Goal: Transaction & Acquisition: Book appointment/travel/reservation

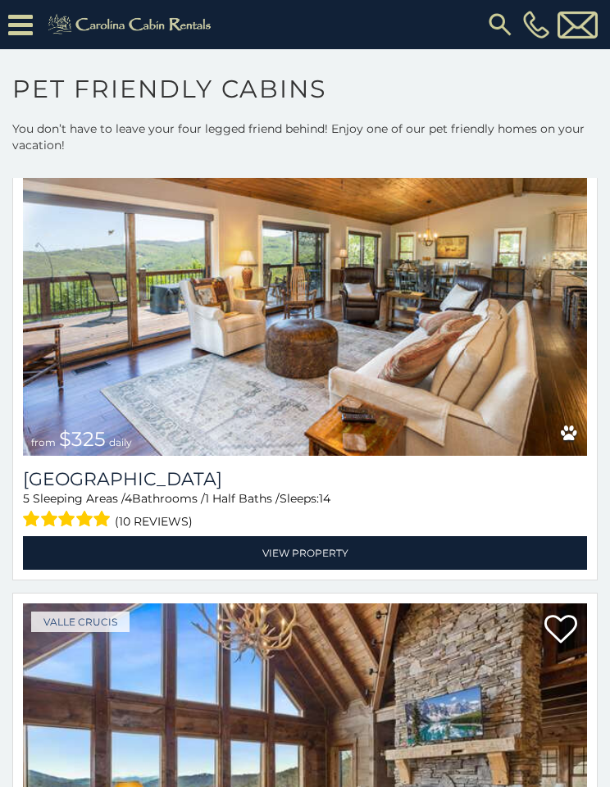
scroll to position [1318, 0]
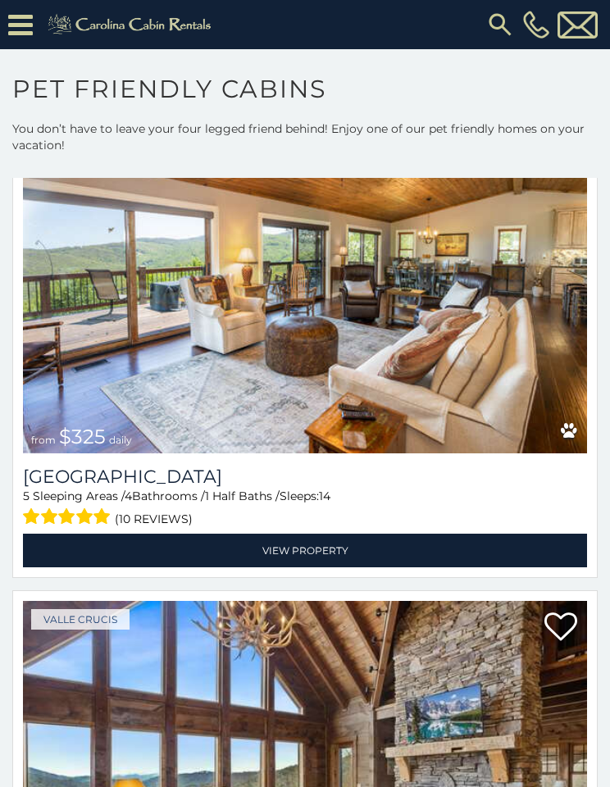
click at [52, 725] on img at bounding box center [305, 790] width 564 height 378
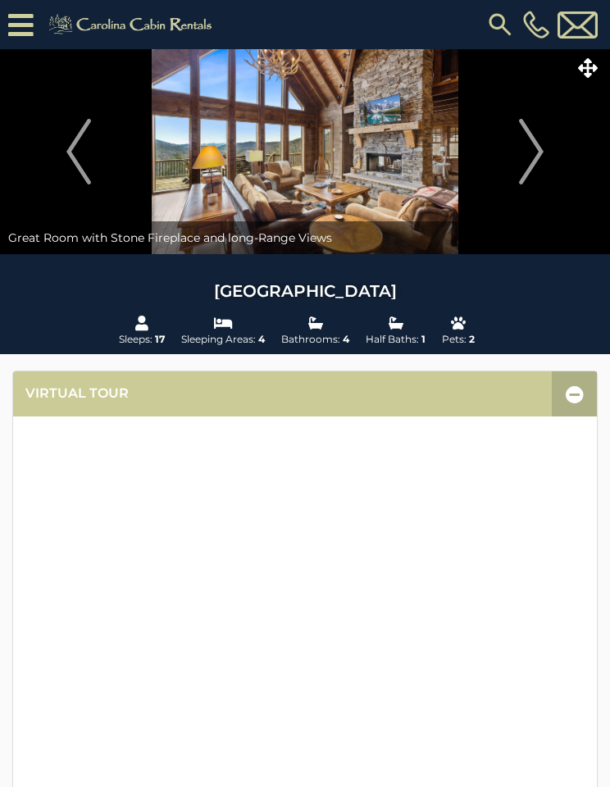
click at [14, 17] on icon at bounding box center [20, 25] width 25 height 29
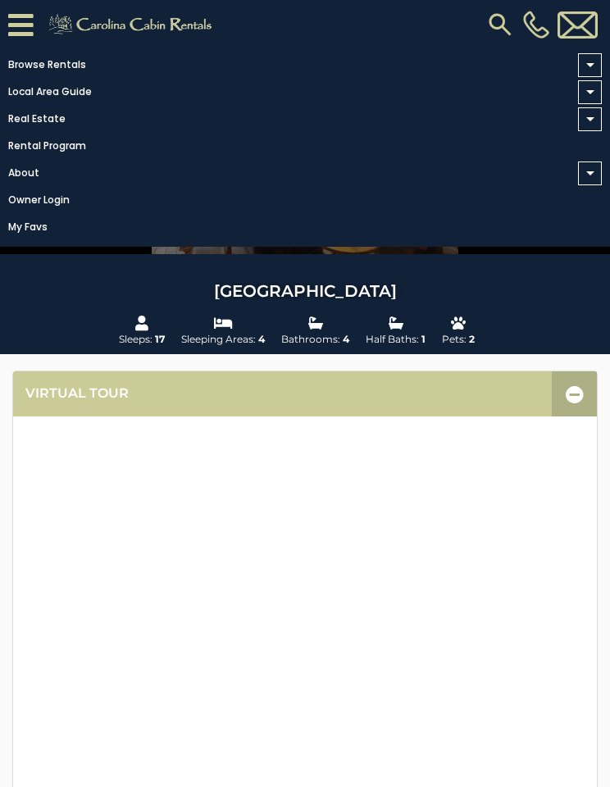
click at [35, 66] on link "Browse Rentals" at bounding box center [301, 64] width 602 height 23
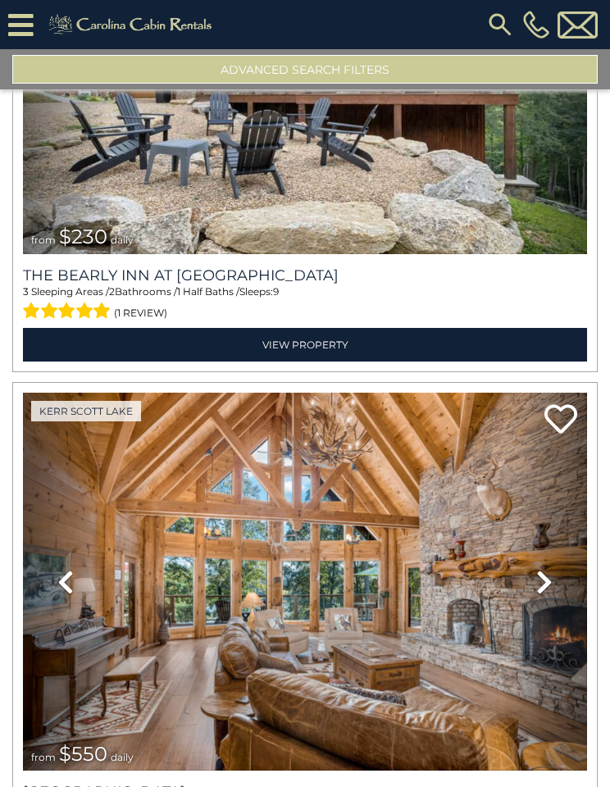
scroll to position [6496, 0]
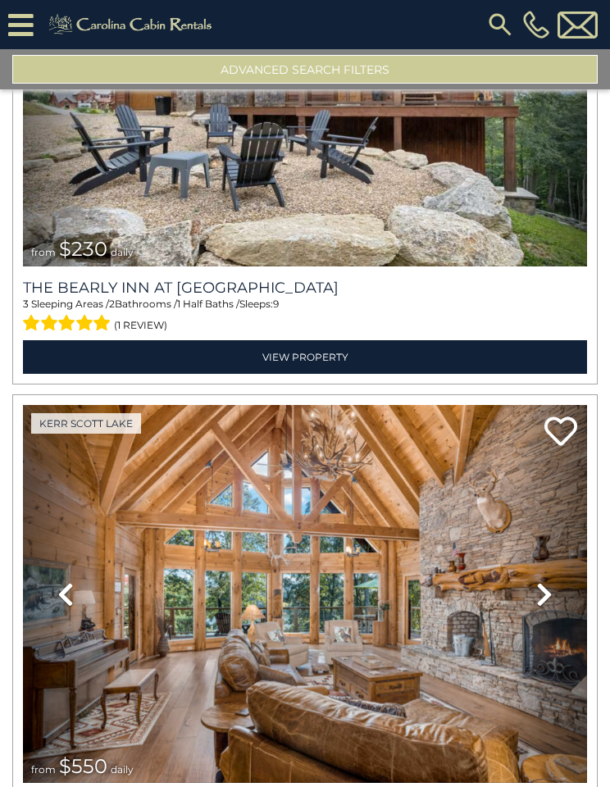
click at [105, 15] on img at bounding box center [132, 24] width 181 height 26
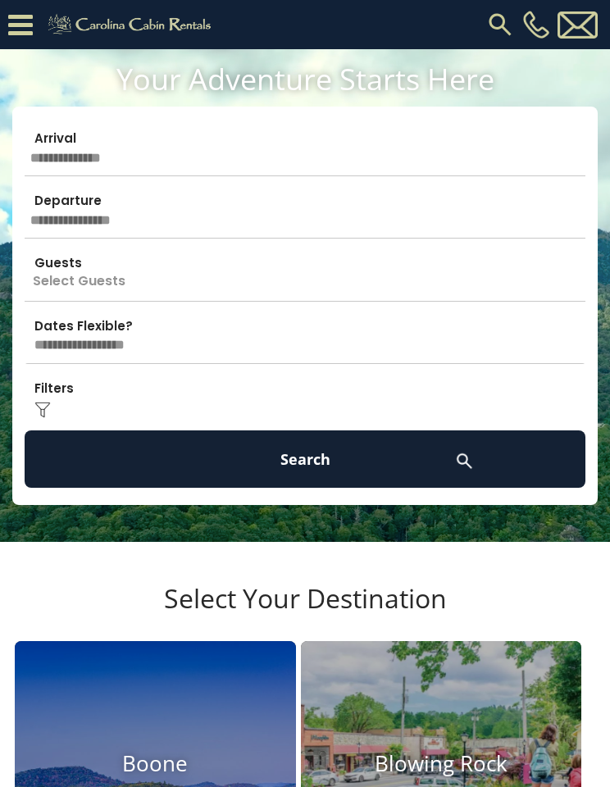
click at [45, 157] on input "text" at bounding box center [305, 147] width 561 height 57
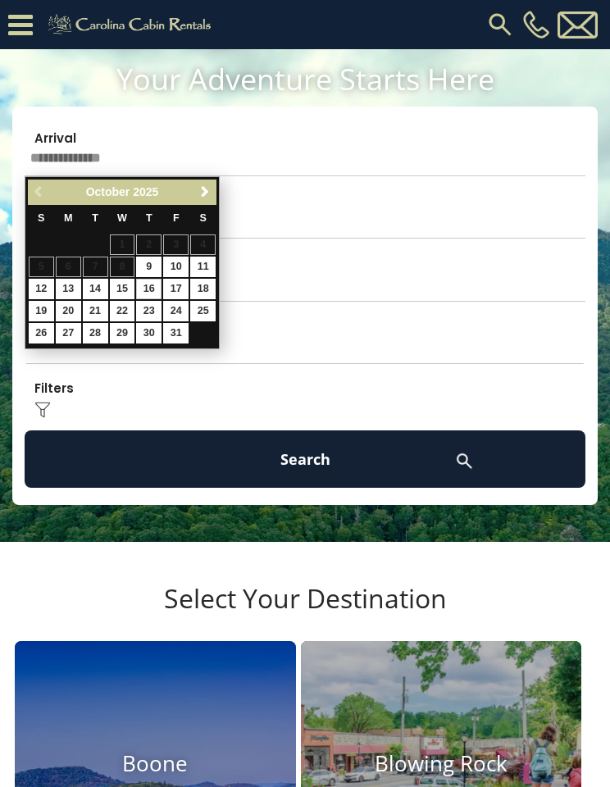
click at [149, 286] on link "16" at bounding box center [148, 289] width 25 height 20
type input "********"
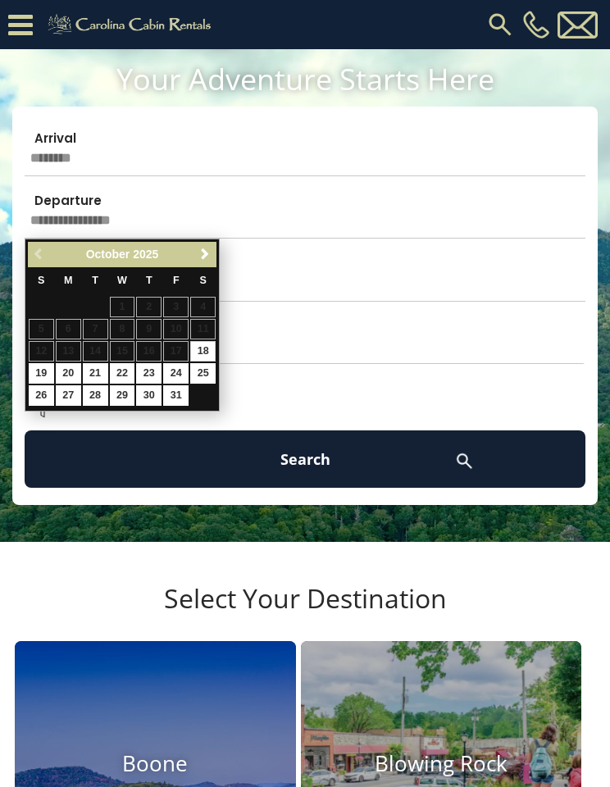
click at [176, 368] on link "24" at bounding box center [175, 373] width 25 height 20
type input "********"
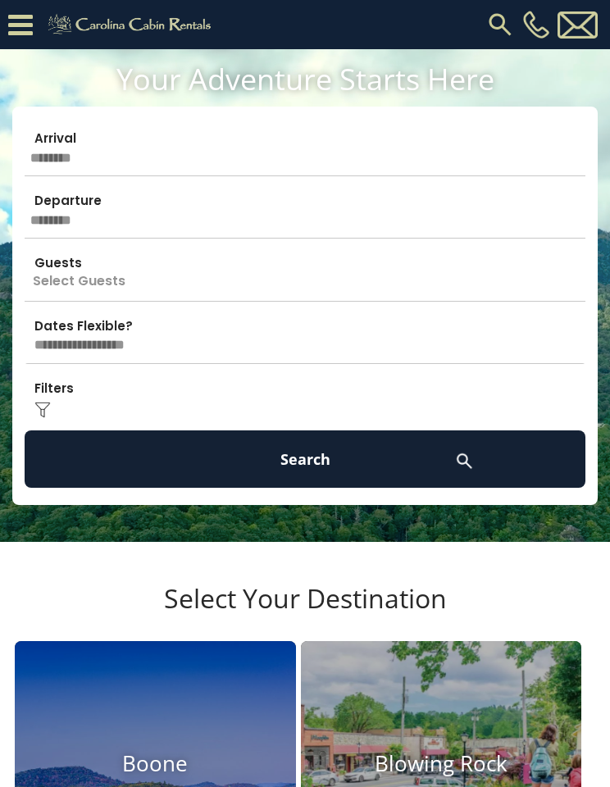
click at [53, 276] on p "Select Guests" at bounding box center [305, 272] width 561 height 57
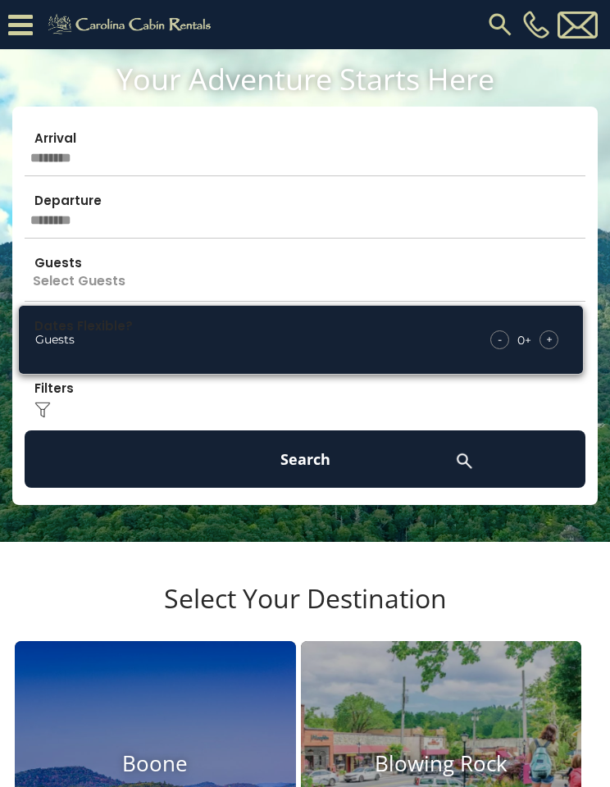
click at [553, 339] on div "+" at bounding box center [549, 339] width 19 height 19
click at [553, 344] on div "+" at bounding box center [549, 339] width 19 height 19
click at [45, 398] on div "Click to Choose" at bounding box center [305, 397] width 561 height 57
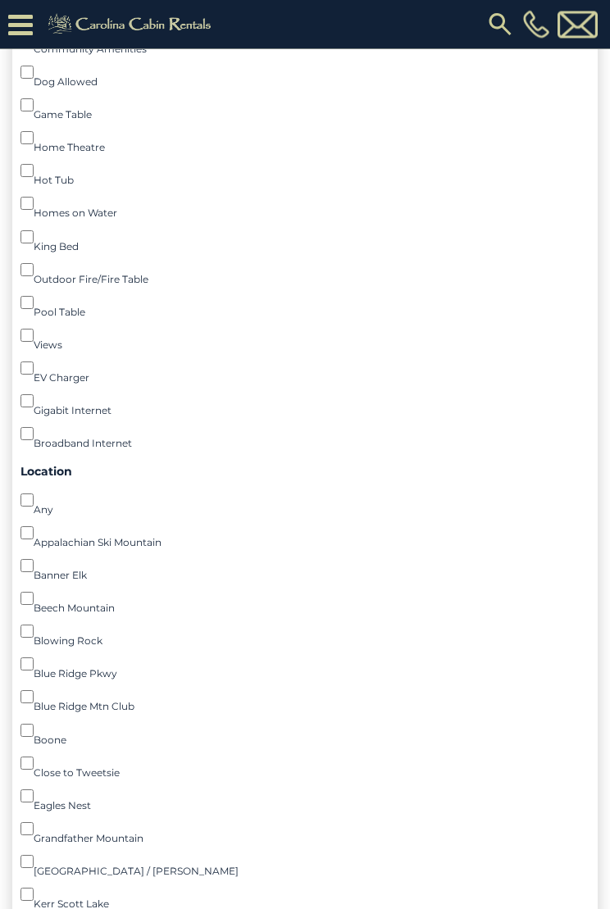
scroll to position [672, 0]
click at [16, 326] on div "Amenities Fireplace () Air Conditioning () 3-D Walkthrough () Club Membership (…" at bounding box center [305, 158] width 581 height 584
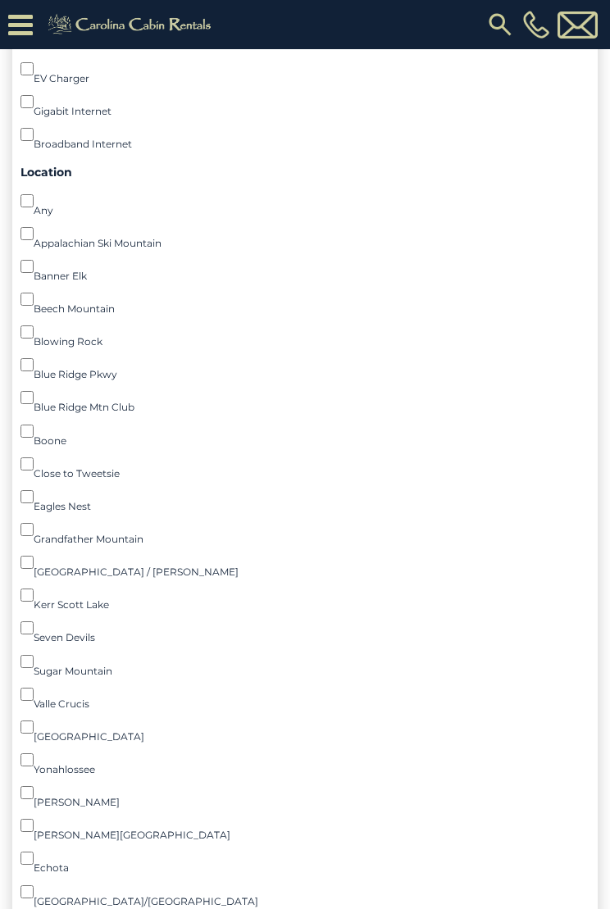
scroll to position [970, 0]
click at [16, 327] on div "Location Any () Appalachian Ski Mountain () Banner Elk () Beech Mountain () Blo…" at bounding box center [305, 535] width 581 height 749
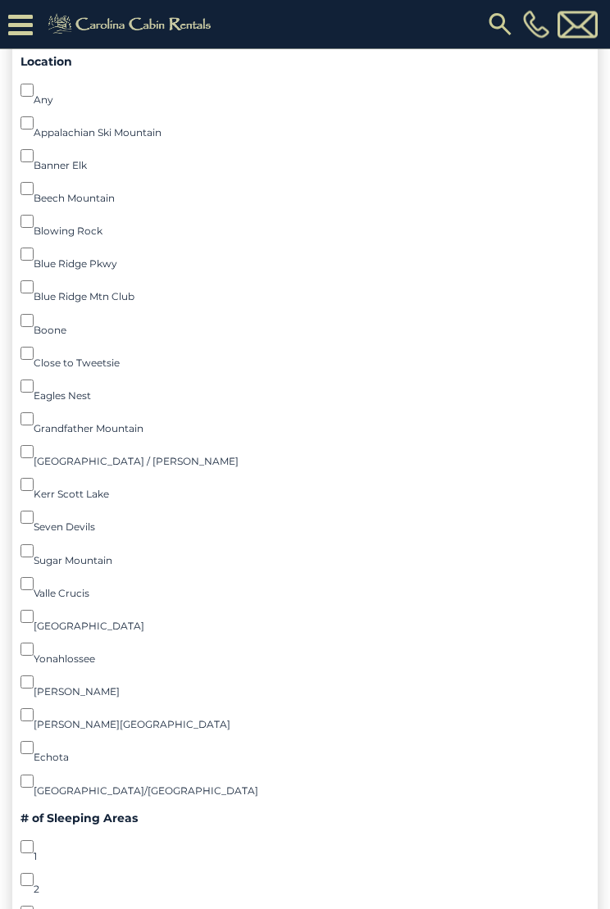
scroll to position [1111, 0]
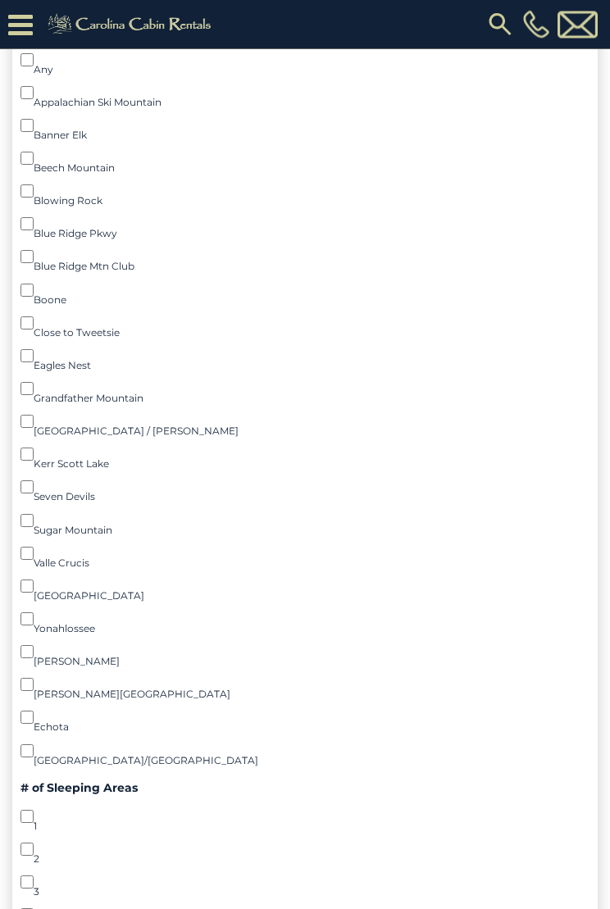
click at [16, 297] on div "Location Any () Appalachian Ski Mountain () Banner Elk () Beech Mountain () Blo…" at bounding box center [305, 394] width 581 height 749
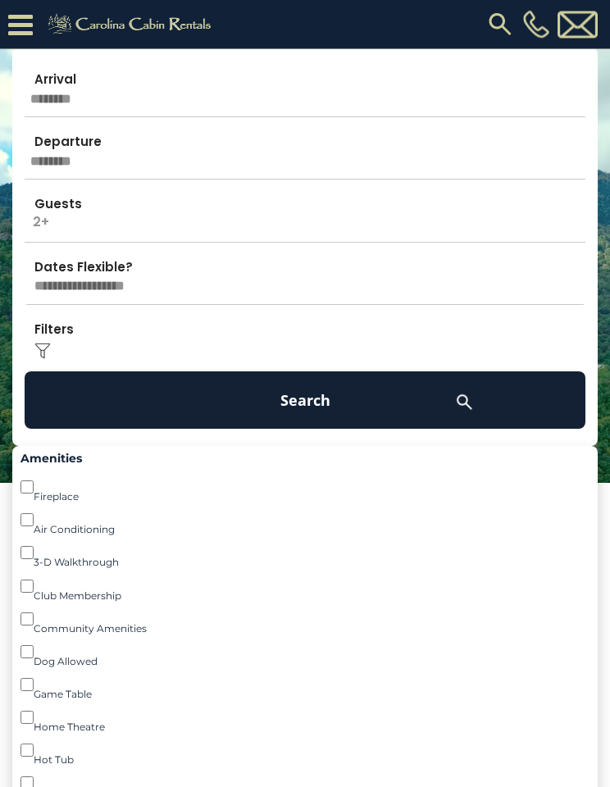
scroll to position [0, 0]
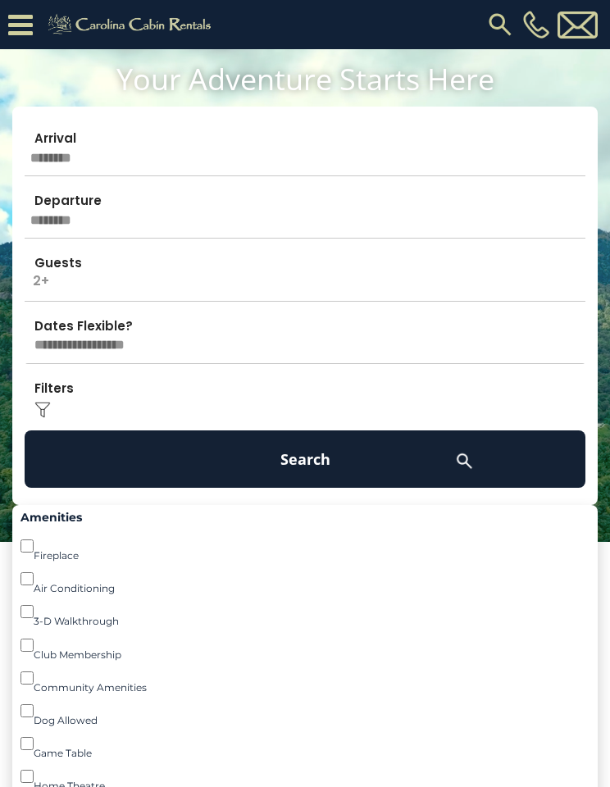
click at [303, 453] on button "Search" at bounding box center [305, 458] width 561 height 57
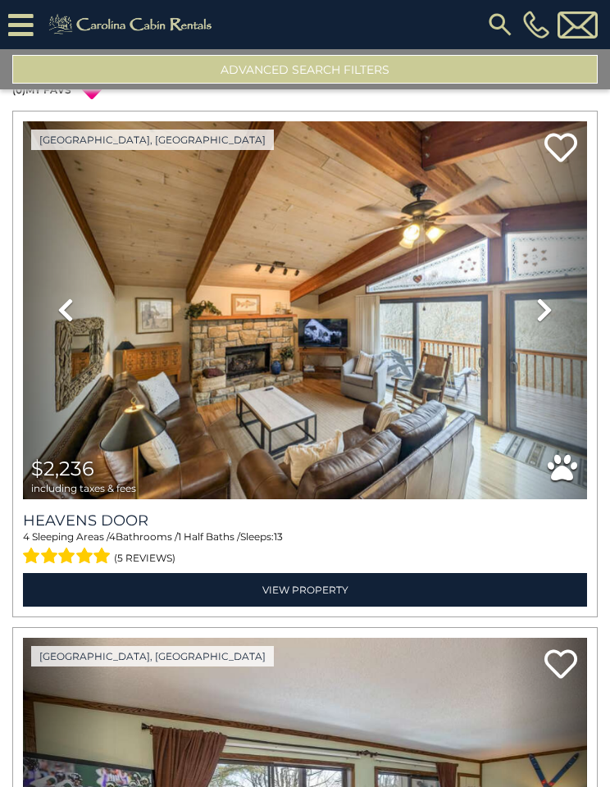
scroll to position [61, 0]
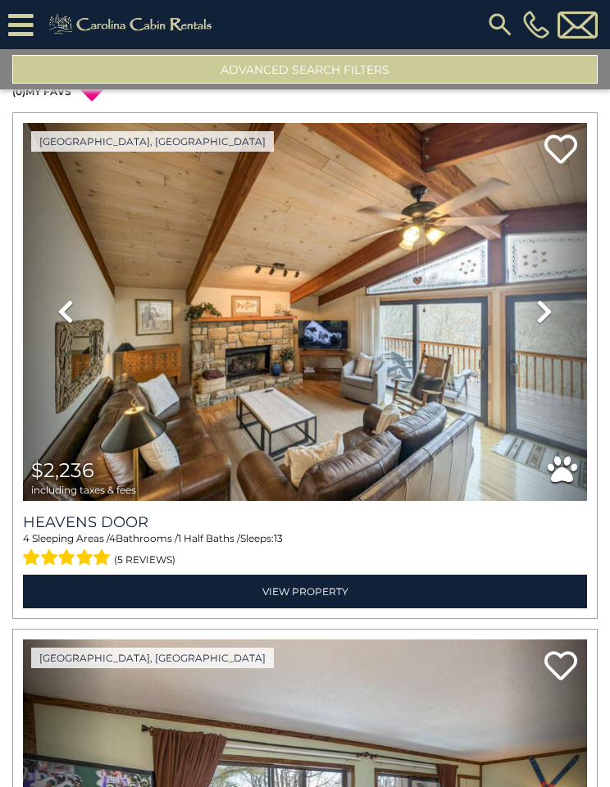
click at [459, 403] on img at bounding box center [305, 312] width 564 height 378
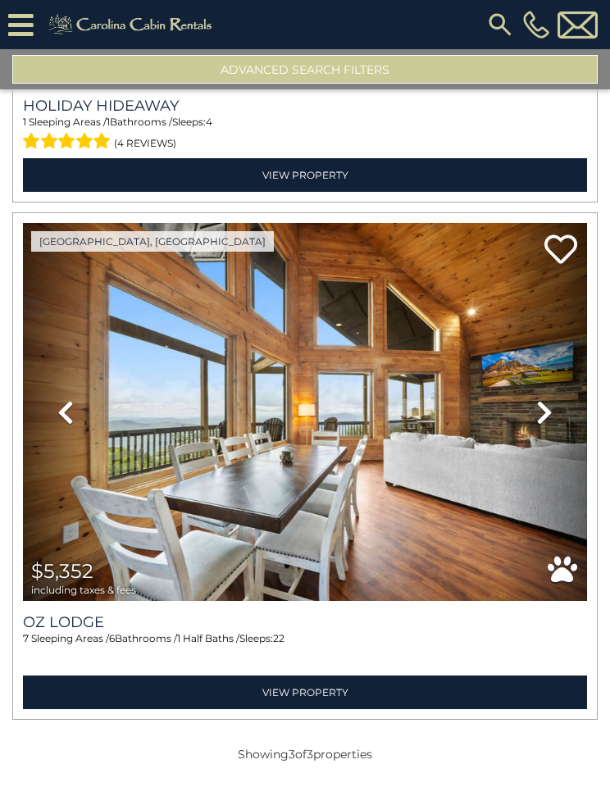
scroll to position [994, 0]
click at [534, 412] on link "Next" at bounding box center [545, 412] width 84 height 378
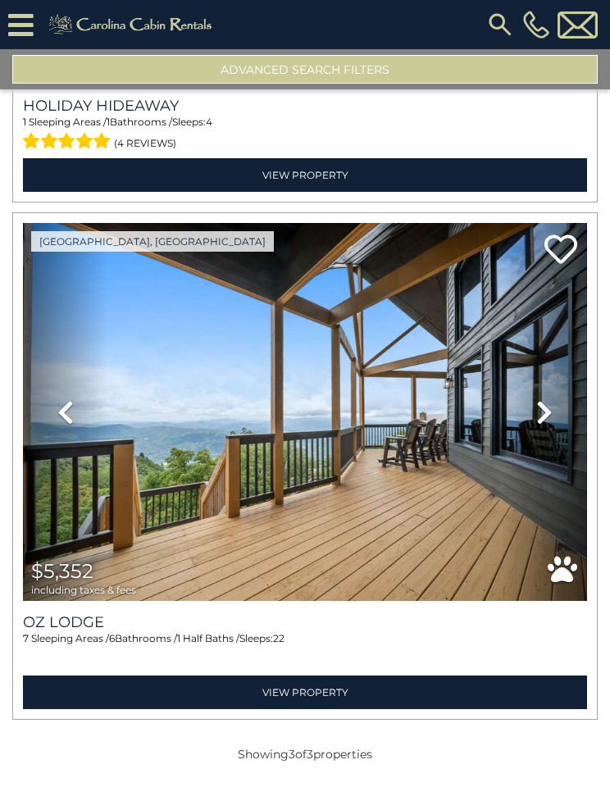
click at [536, 421] on icon at bounding box center [544, 412] width 16 height 26
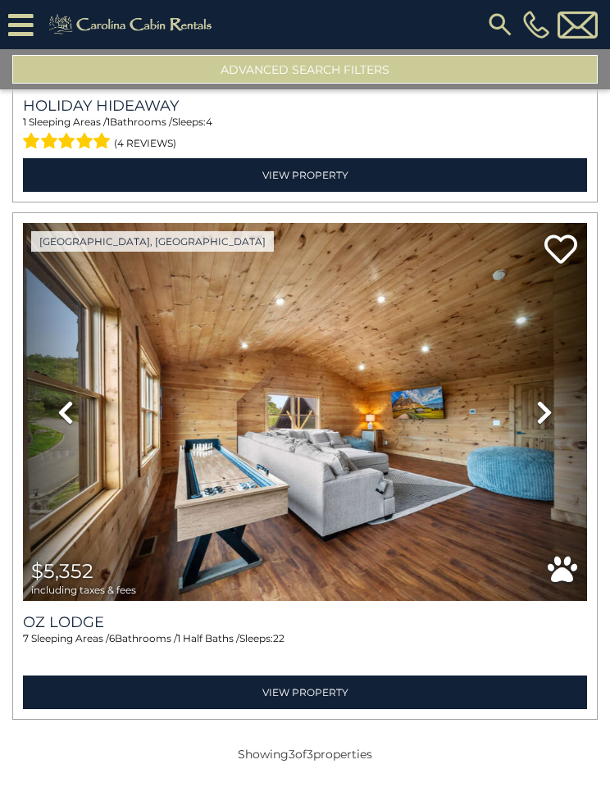
click at [546, 408] on icon at bounding box center [544, 412] width 16 height 26
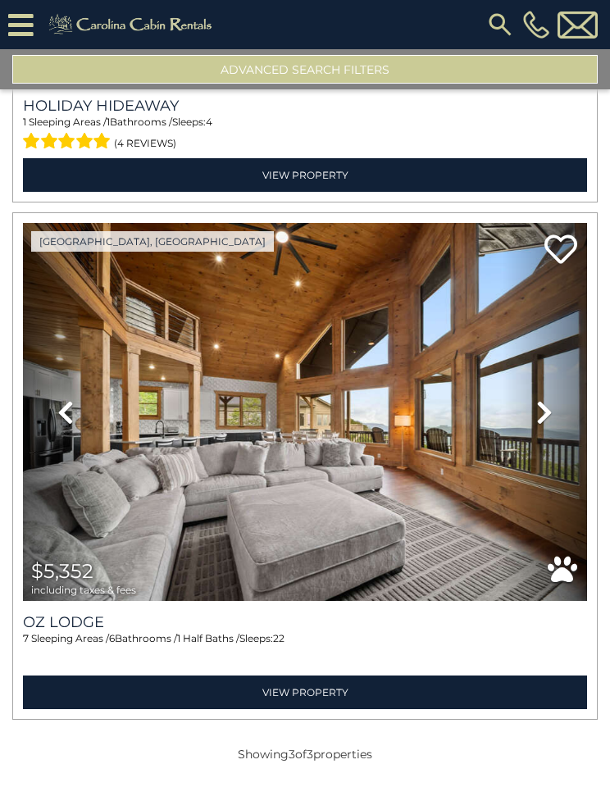
click at [543, 417] on icon at bounding box center [544, 412] width 16 height 26
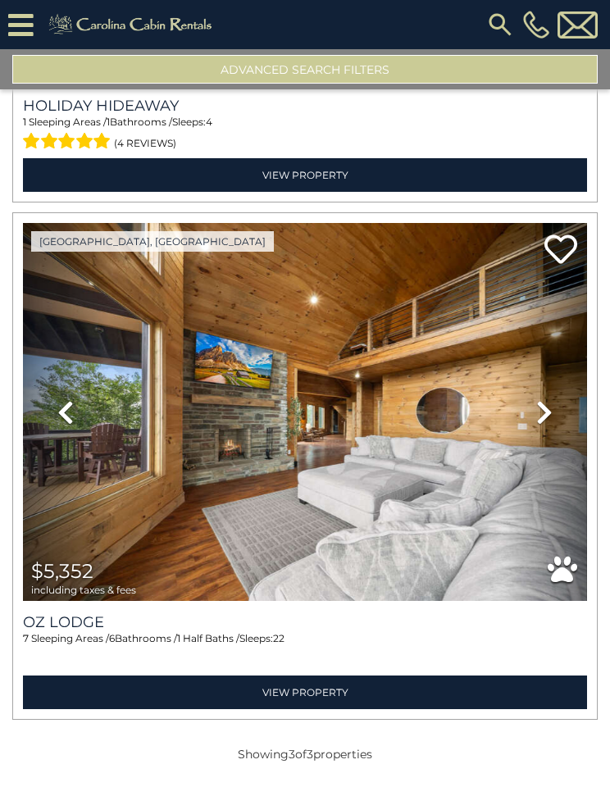
click at [538, 424] on icon at bounding box center [544, 412] width 16 height 26
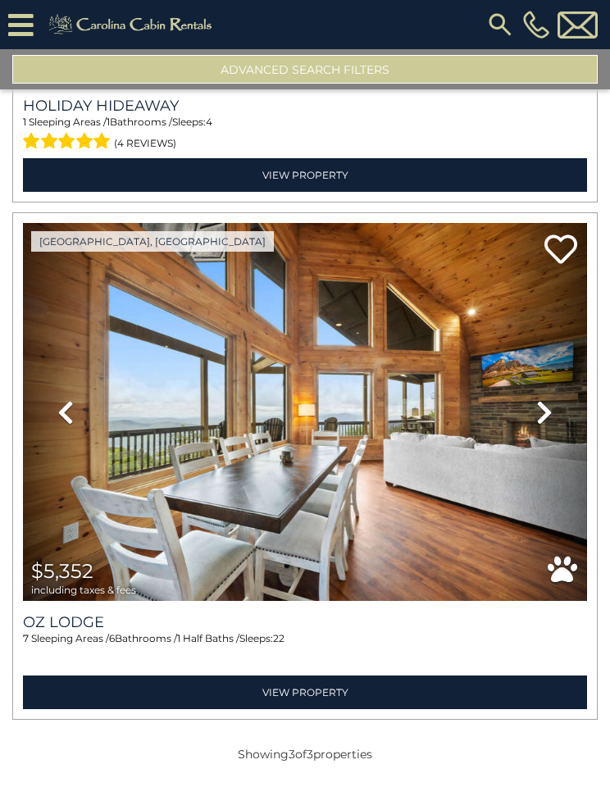
click at [531, 427] on link "Next" at bounding box center [545, 412] width 84 height 378
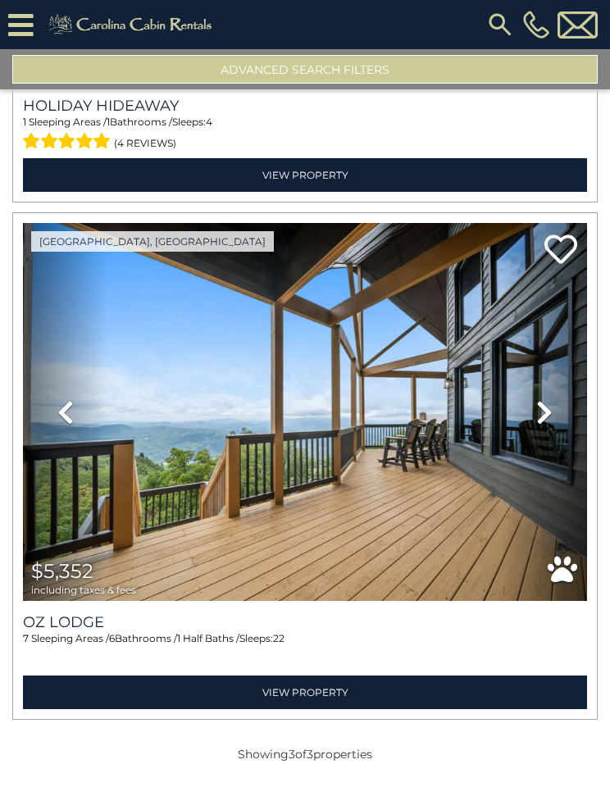
click at [544, 439] on link "Next" at bounding box center [545, 412] width 84 height 378
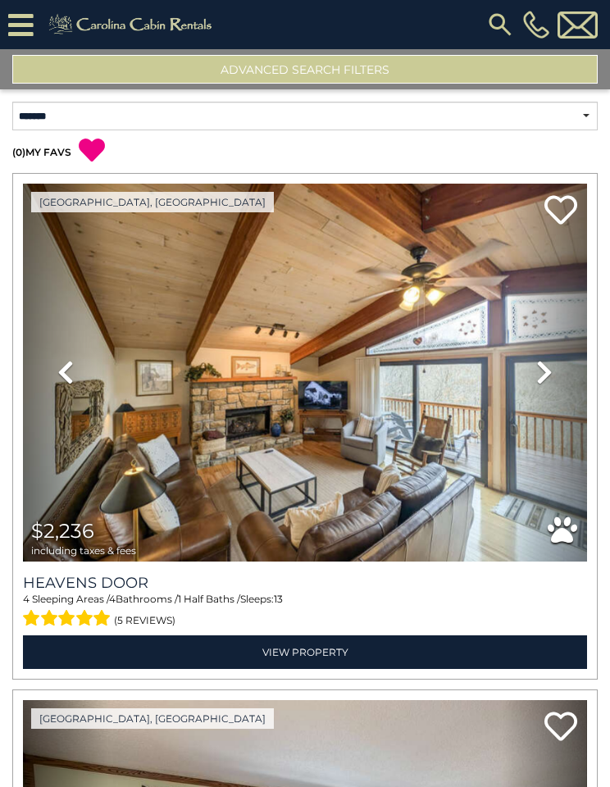
scroll to position [0, 0]
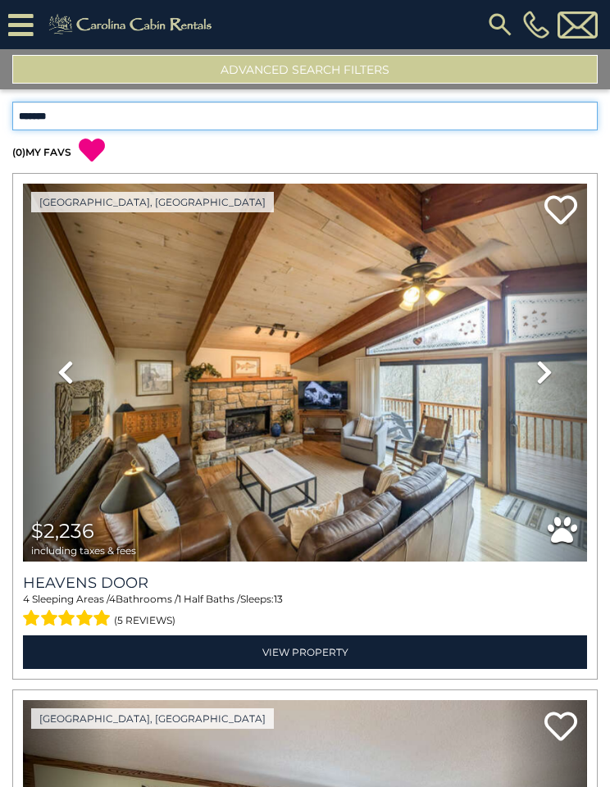
click at [60, 114] on select "**********" at bounding box center [304, 116] width 585 height 29
select select "**********"
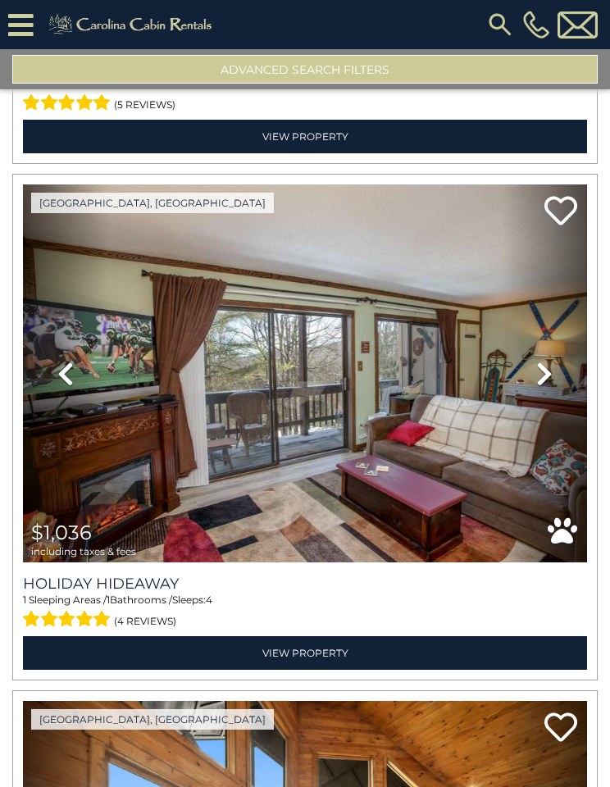
scroll to position [517, 0]
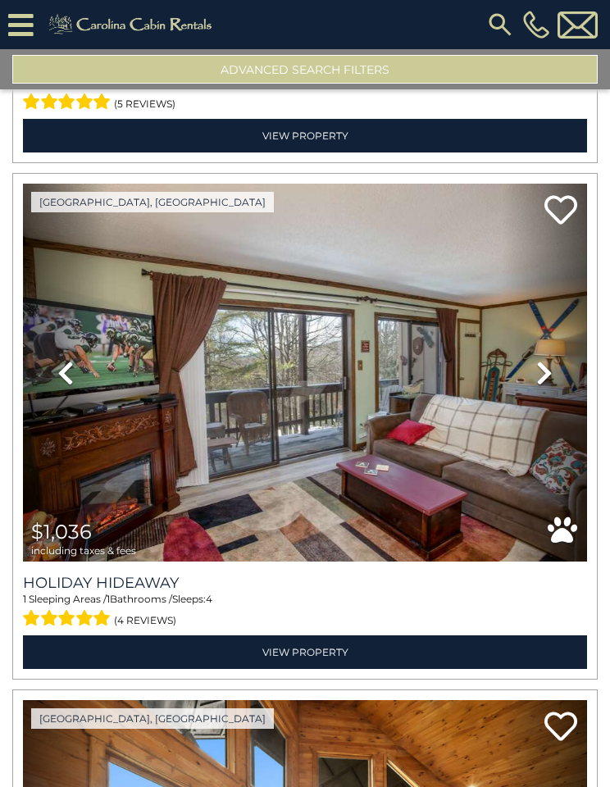
click at [401, 449] on img at bounding box center [305, 373] width 564 height 378
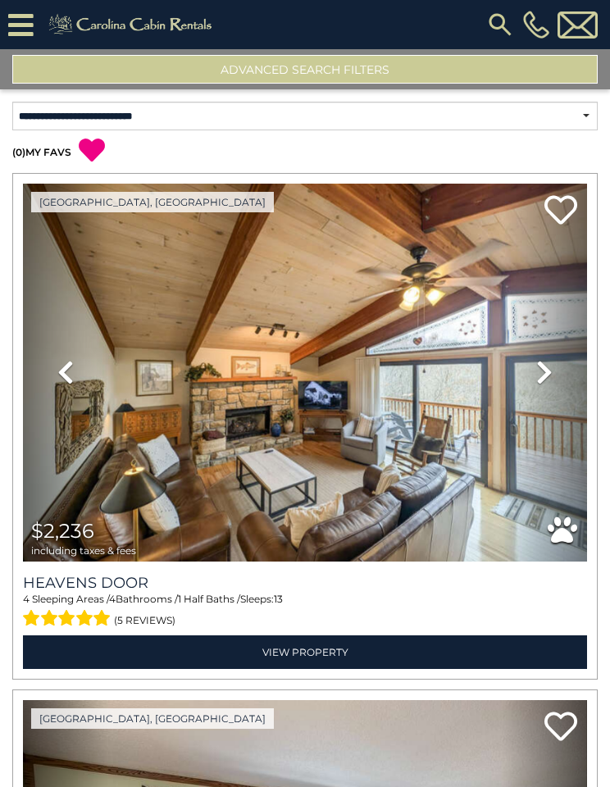
scroll to position [0, 0]
click at [165, 585] on h3 "Heavens Door" at bounding box center [305, 583] width 564 height 18
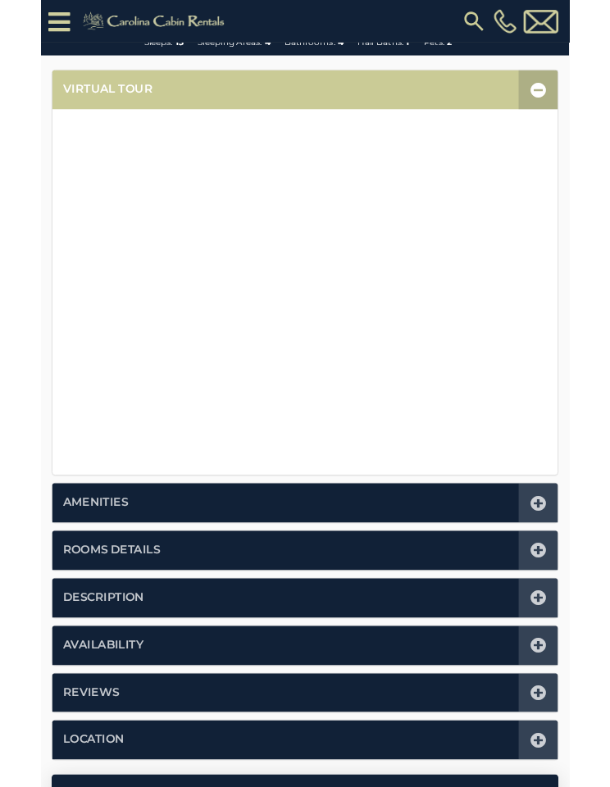
scroll to position [379, 0]
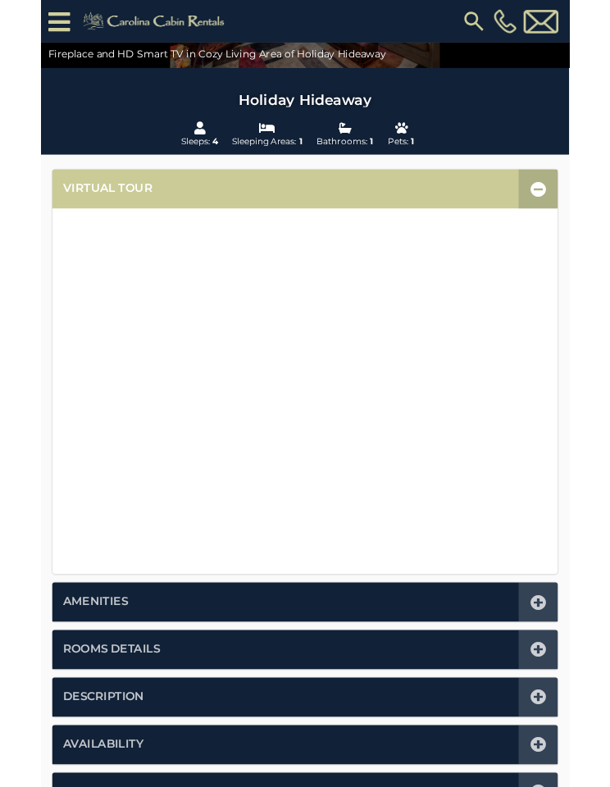
scroll to position [264, 0]
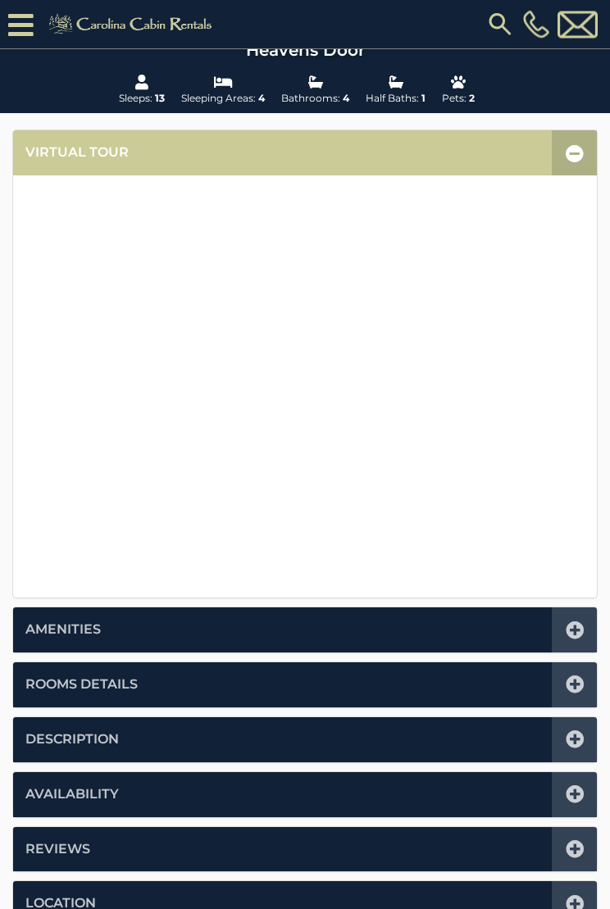
scroll to position [275, 0]
